Goal: Check status: Check status

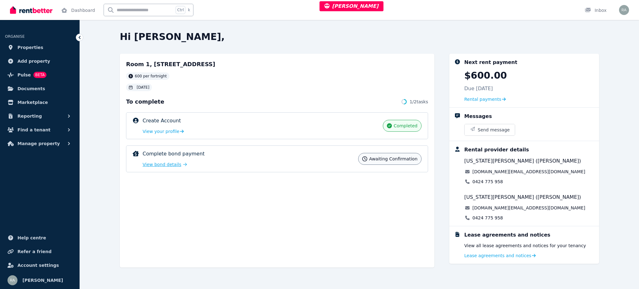
click at [171, 167] on span "View bond details" at bounding box center [162, 164] width 39 height 6
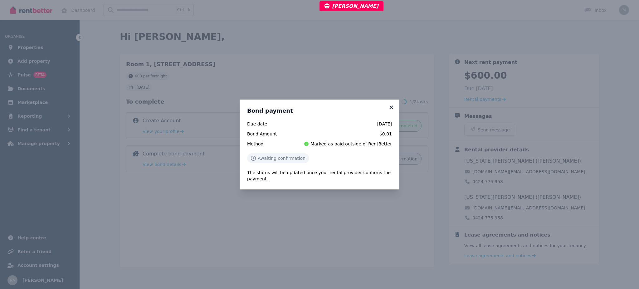
click at [390, 108] on icon at bounding box center [391, 108] width 6 height 6
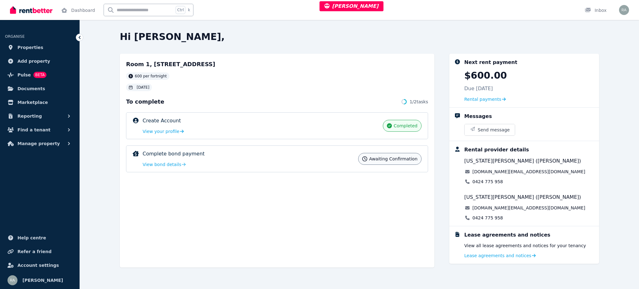
click at [501, 263] on div "Lease agreements and notices View all lease agreements and notices for your ten…" at bounding box center [525, 244] width 150 height 37
click at [501, 255] on span "Lease agreements and notices" at bounding box center [498, 256] width 67 height 6
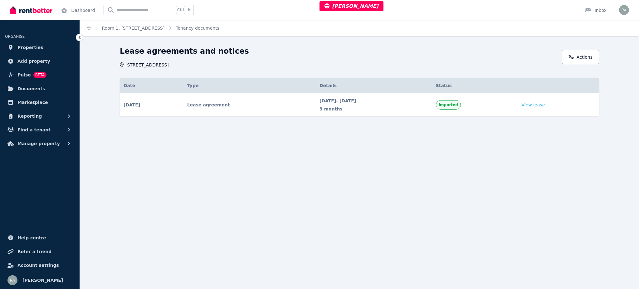
click at [541, 105] on link "View lease" at bounding box center [533, 105] width 23 height 6
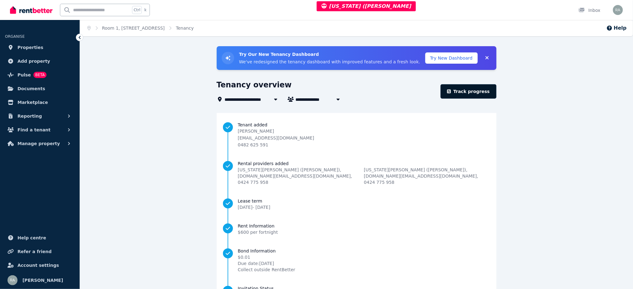
click at [465, 88] on link "Track progress" at bounding box center [468, 91] width 56 height 14
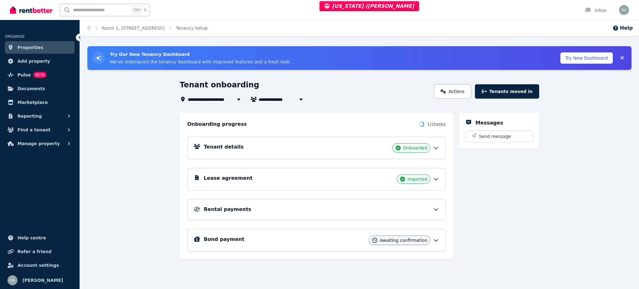
click at [272, 239] on div "Bond payment Awaiting confirmation" at bounding box center [321, 240] width 235 height 9
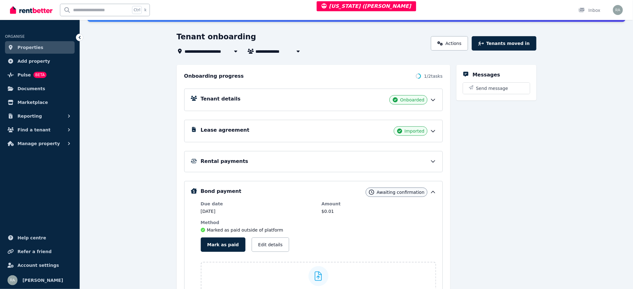
scroll to position [83, 0]
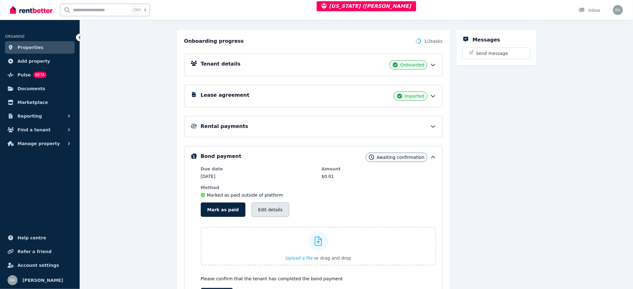
click at [263, 210] on button "Edit details" at bounding box center [270, 210] width 37 height 14
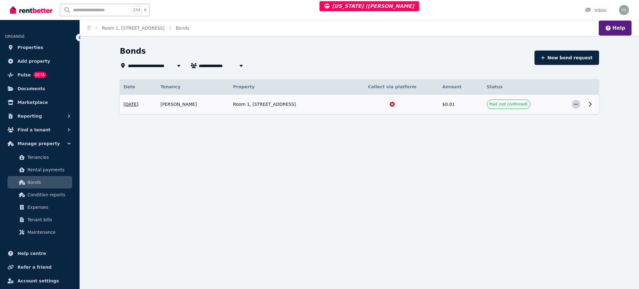
click at [579, 103] on span "button" at bounding box center [576, 104] width 9 height 9
click at [557, 118] on span "View details" at bounding box center [556, 120] width 40 height 7
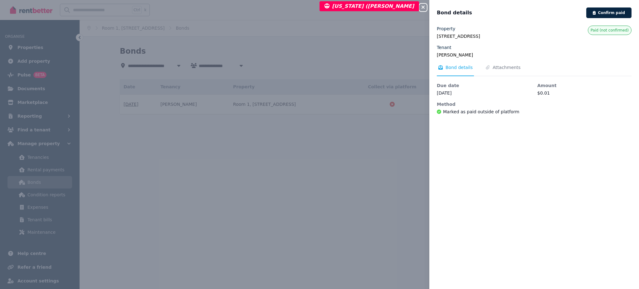
click at [423, 6] on icon "button" at bounding box center [423, 7] width 7 height 5
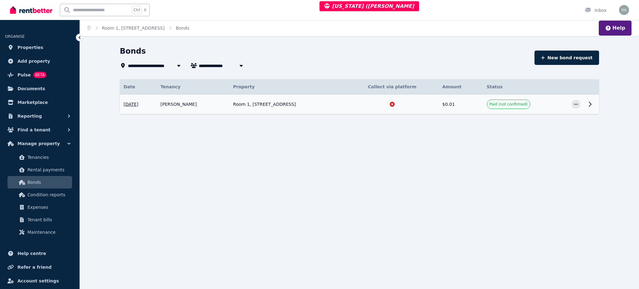
click at [134, 105] on span "19 Aug 2025" at bounding box center [131, 104] width 15 height 6
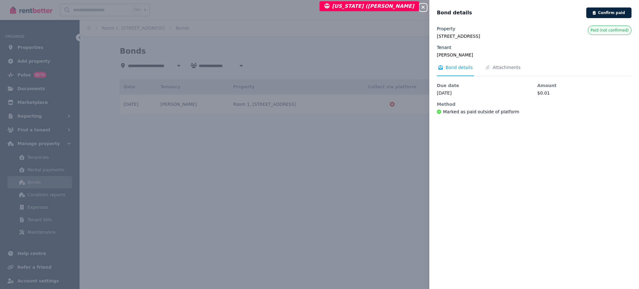
click at [450, 66] on span "Bond details" at bounding box center [459, 67] width 27 height 6
click at [386, 47] on div "Close panel Bond details Confirm paid Property Room 1, 447 Lakeside Dr, Joondal…" at bounding box center [319, 144] width 639 height 289
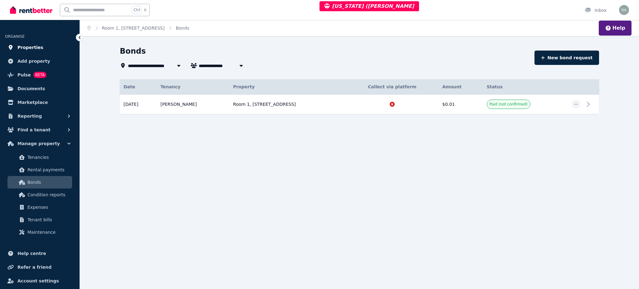
click at [34, 47] on span "Properties" at bounding box center [30, 47] width 26 height 7
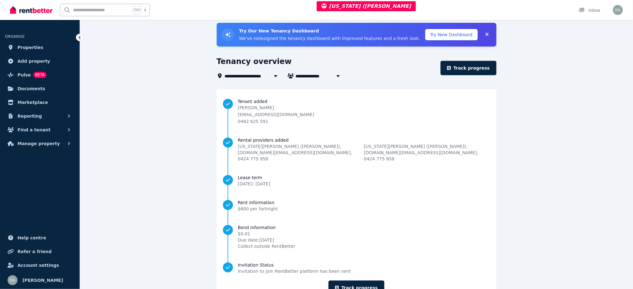
scroll to position [37, 0]
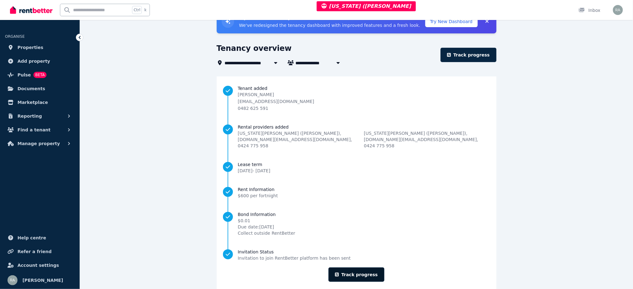
click at [359, 268] on link "Track progress" at bounding box center [356, 275] width 56 height 14
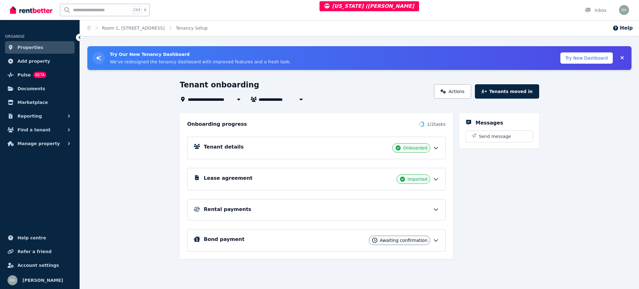
click at [410, 176] on span "Imported" at bounding box center [418, 179] width 20 height 6
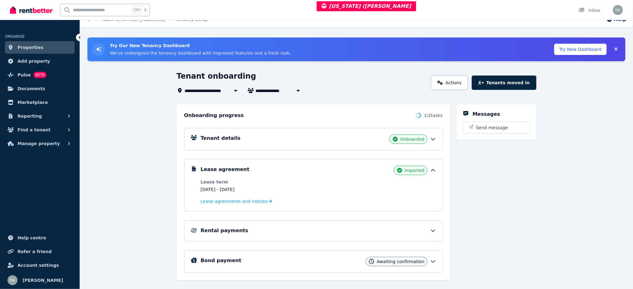
scroll to position [11, 0]
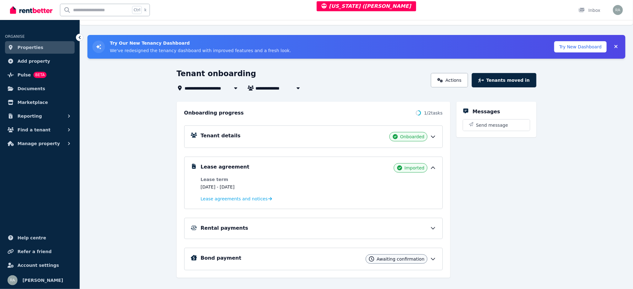
click at [246, 242] on div "Tenant details Onboarded Lease agreement Imported Lease term 19 Aug 2025 - 18 N…" at bounding box center [313, 194] width 258 height 154
click at [231, 258] on h5 "Bond payment" at bounding box center [221, 257] width 41 height 7
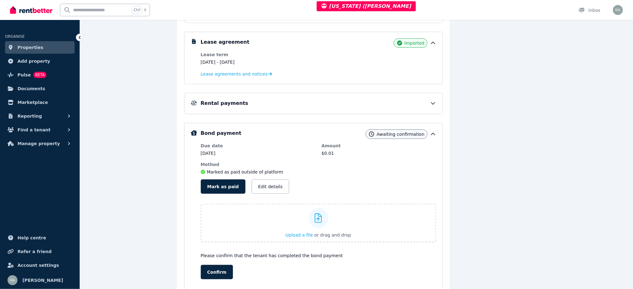
scroll to position [157, 0]
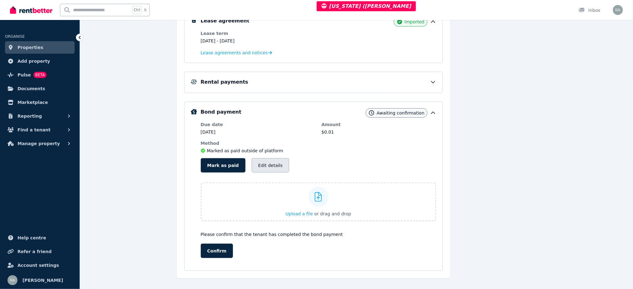
click at [270, 164] on button "Edit details" at bounding box center [270, 165] width 37 height 14
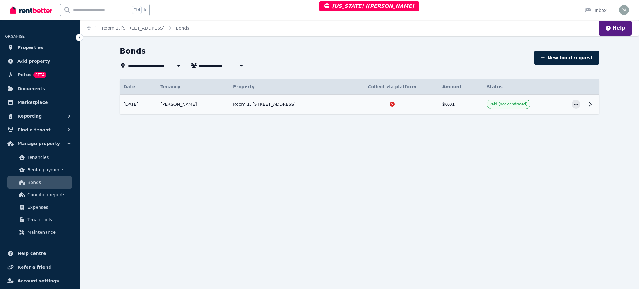
click at [580, 102] on div at bounding box center [576, 104] width 9 height 9
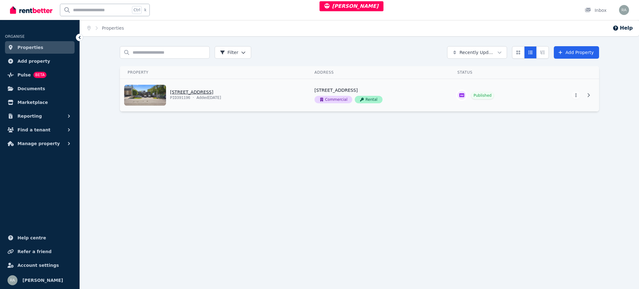
click at [306, 100] on link "View property details" at bounding box center [213, 95] width 187 height 32
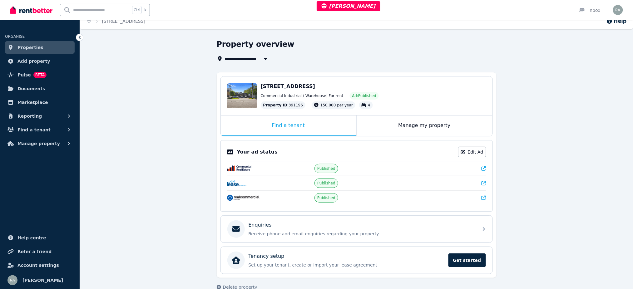
scroll to position [19, 0]
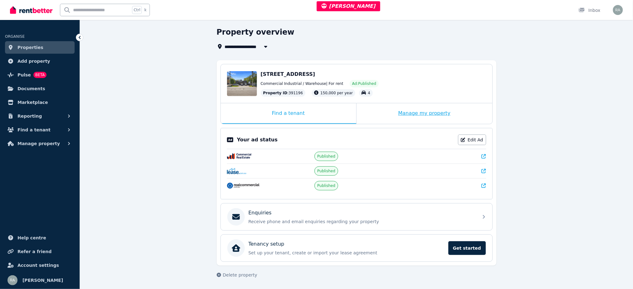
click at [382, 107] on div "Manage my property" at bounding box center [425, 113] width 136 height 21
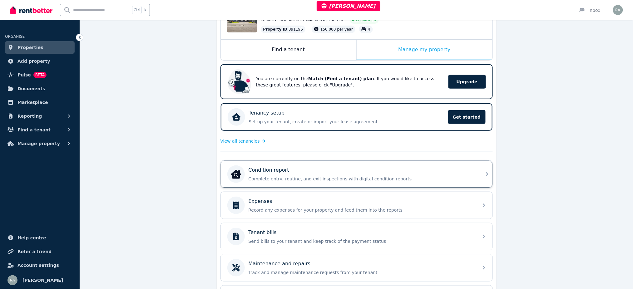
scroll to position [132, 0]
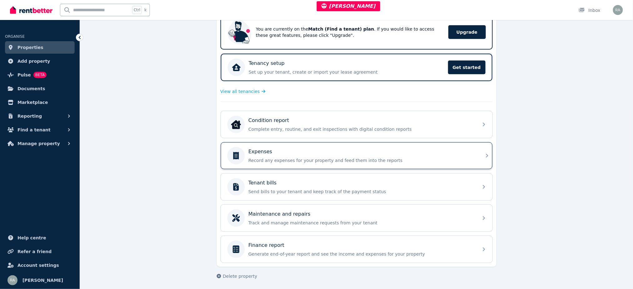
click at [281, 154] on div "Expenses Record any expenses for your property and feed them into the reports" at bounding box center [361, 156] width 226 height 16
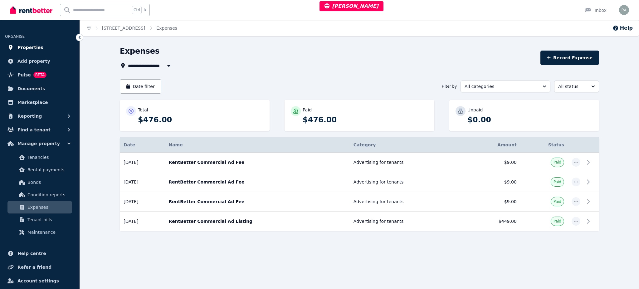
click at [47, 44] on link "Properties" at bounding box center [40, 47] width 70 height 12
